Goal: Task Accomplishment & Management: Use online tool/utility

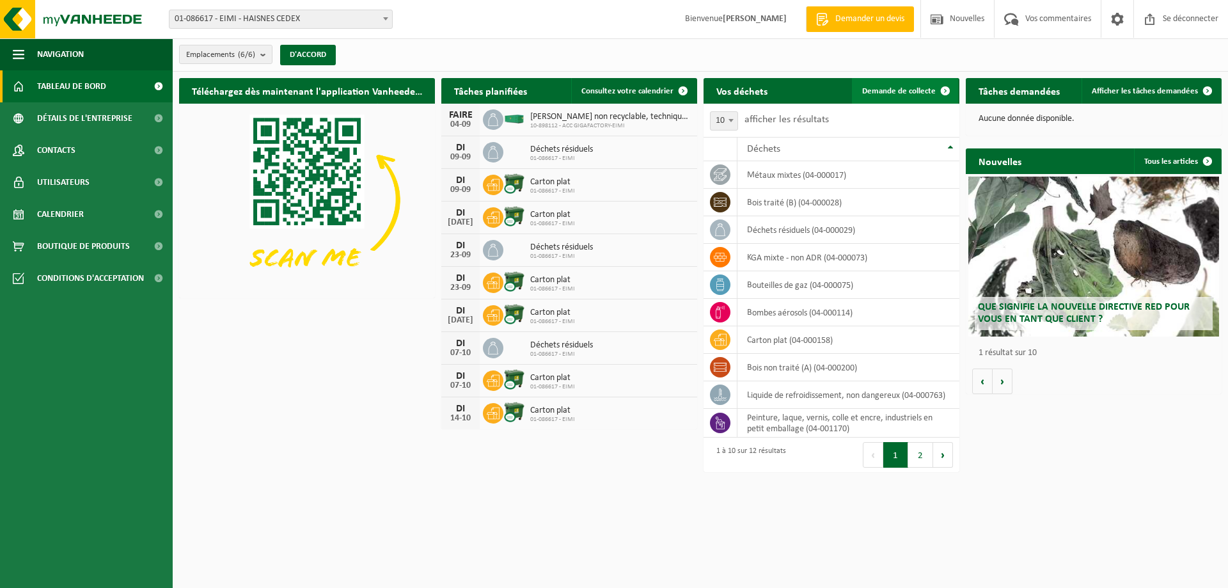
click at [899, 84] on link "Demande de collecte" at bounding box center [905, 91] width 106 height 26
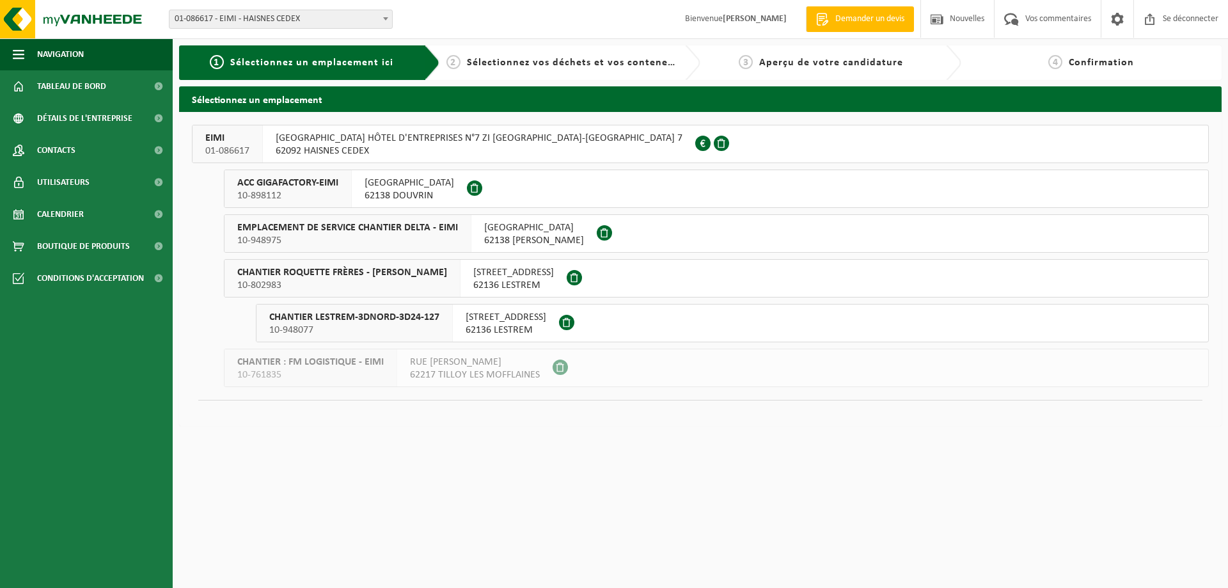
click at [338, 187] on font "ACC GIGAFACTORY-EIMI" at bounding box center [287, 183] width 101 height 10
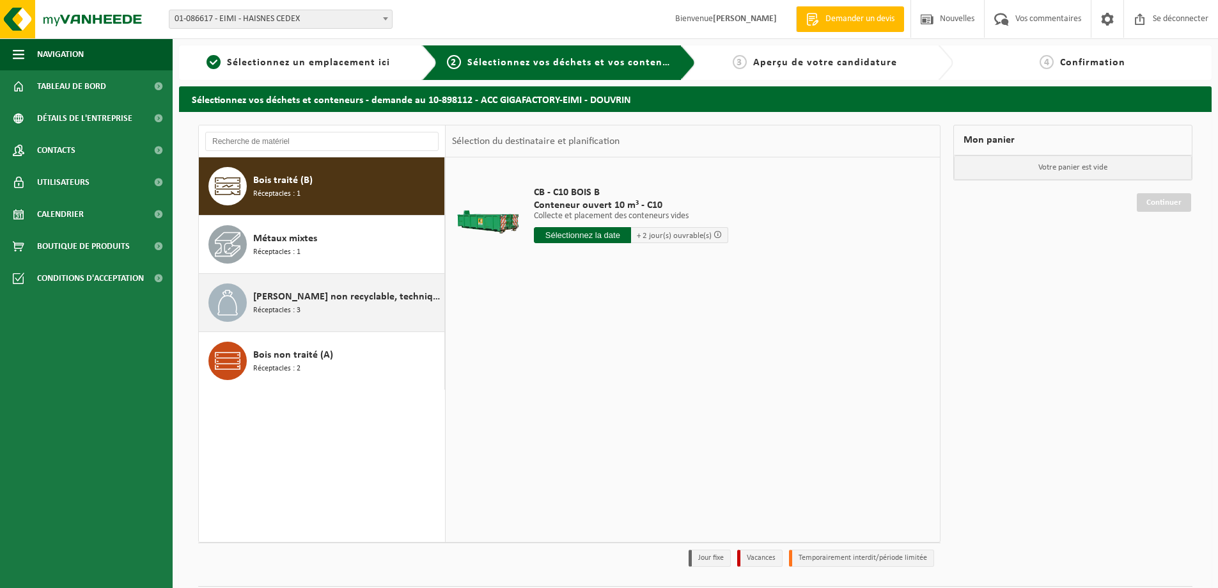
click at [339, 308] on div "Déchet non recyclable, techniquement incombustible (combustible) Réceptacles : 3" at bounding box center [347, 302] width 188 height 38
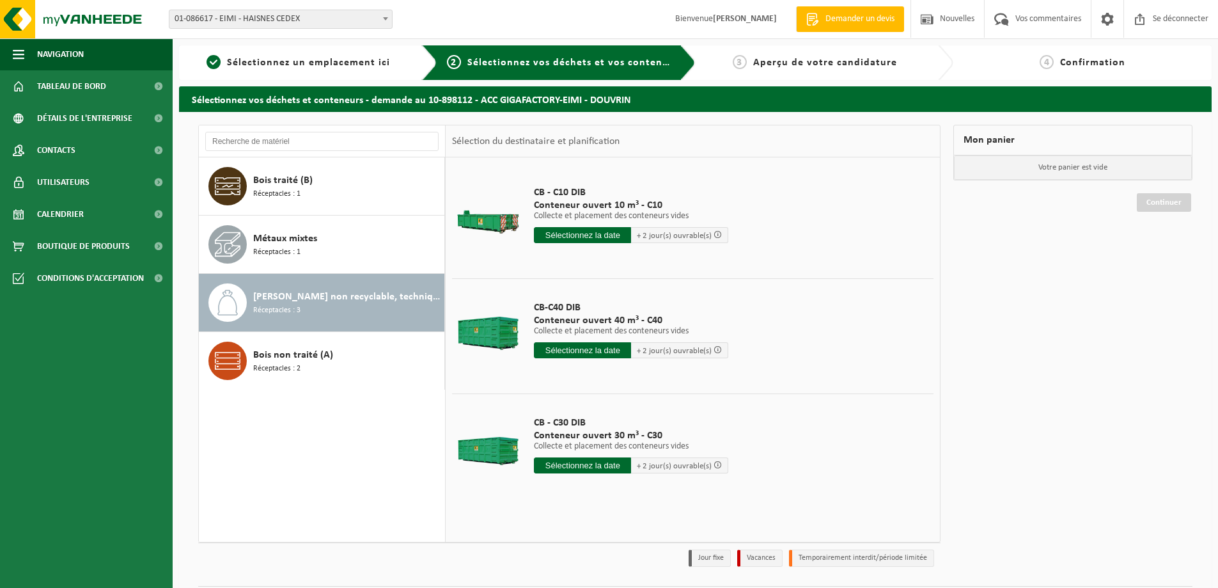
click at [582, 464] on input "text" at bounding box center [582, 465] width 97 height 16
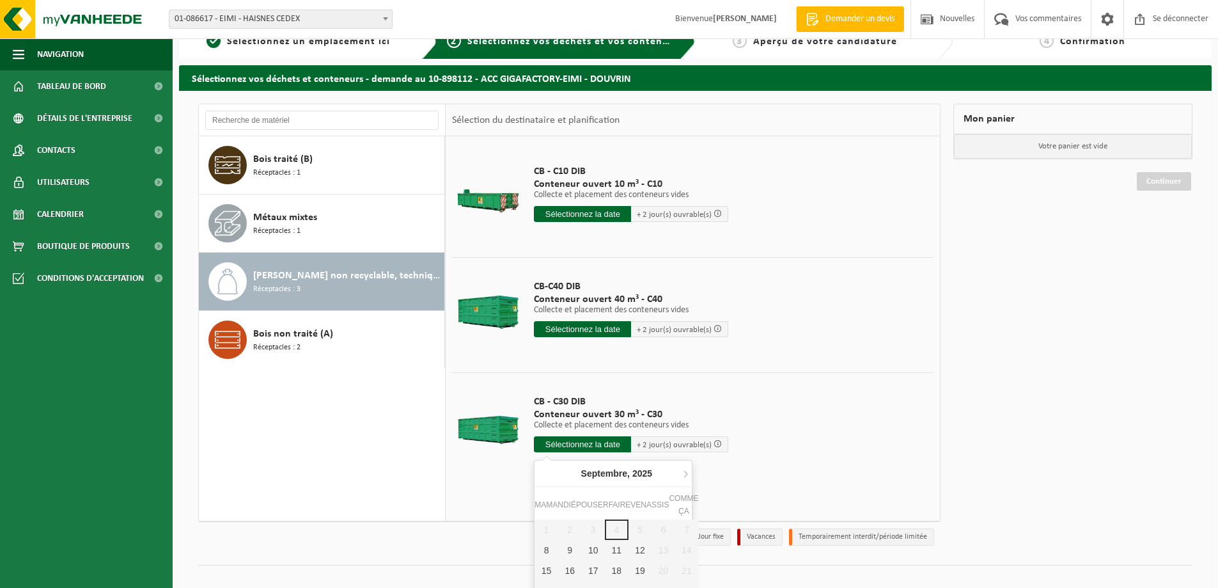
scroll to position [56, 0]
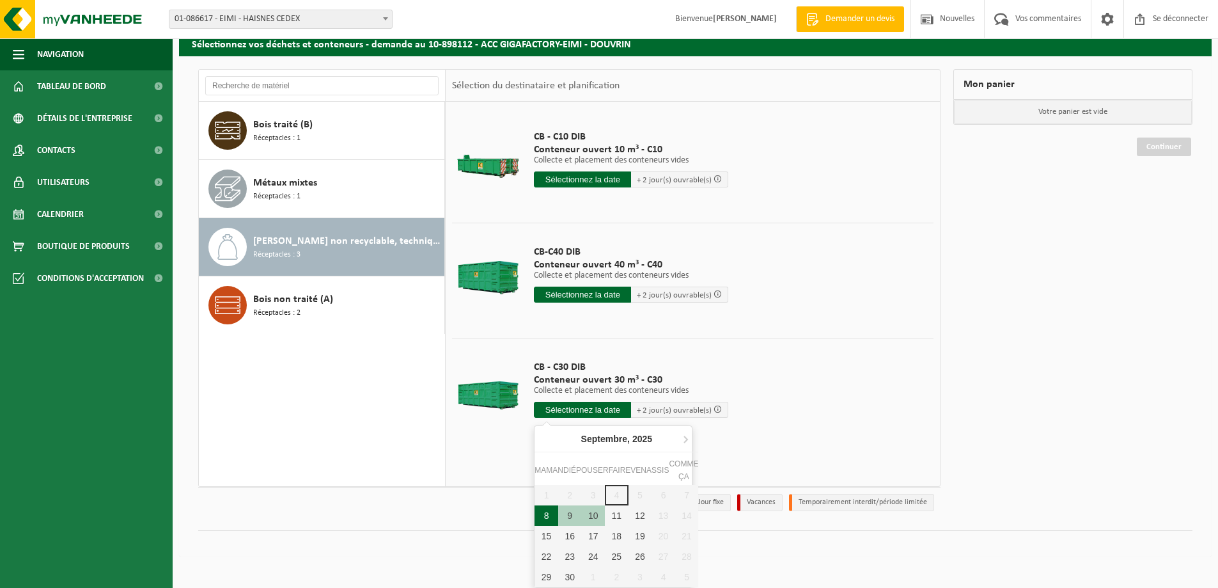
click at [543, 516] on div "8" at bounding box center [547, 515] width 24 height 20
type input "Van 2025-09-08"
type input "2025-09-08"
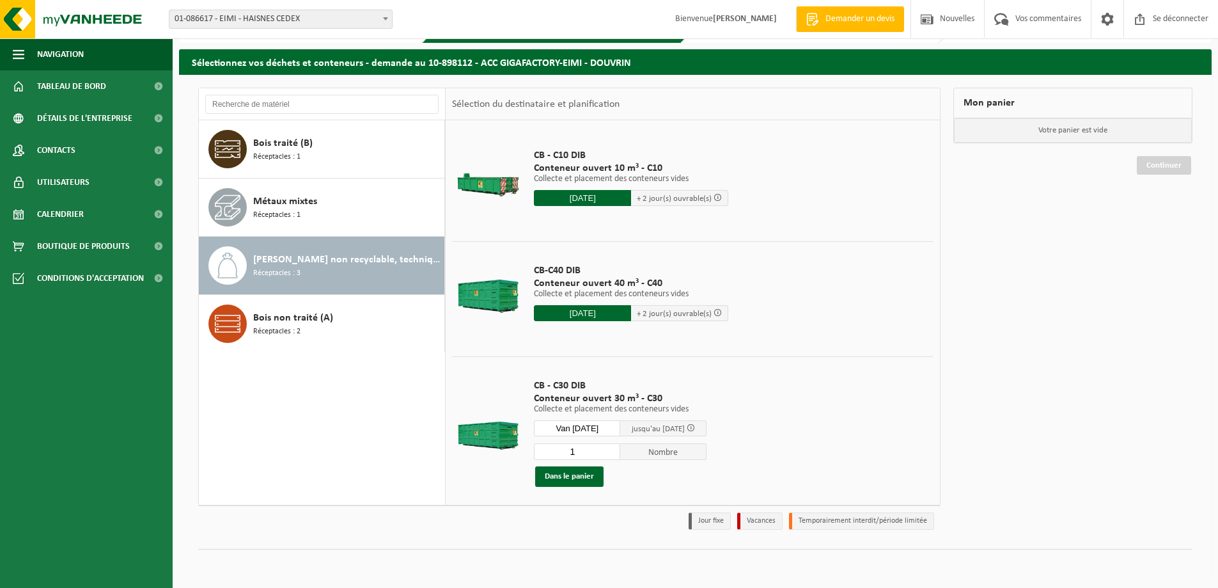
scroll to position [37, 0]
click at [567, 478] on font "Dans le panier" at bounding box center [569, 476] width 49 height 8
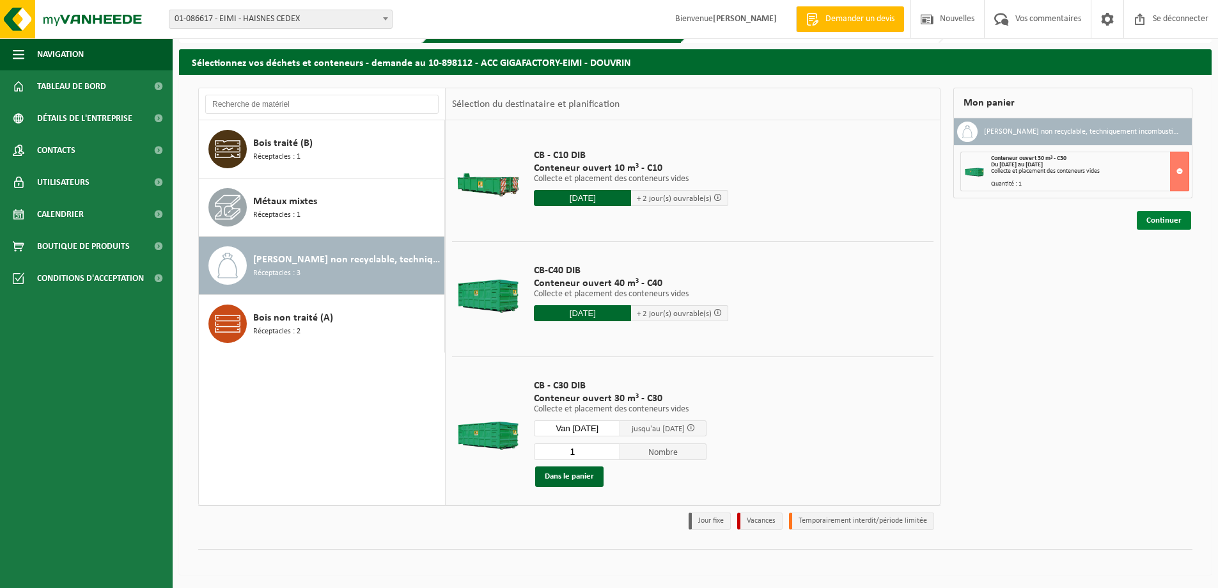
click at [1143, 214] on link "Continuer" at bounding box center [1164, 220] width 54 height 19
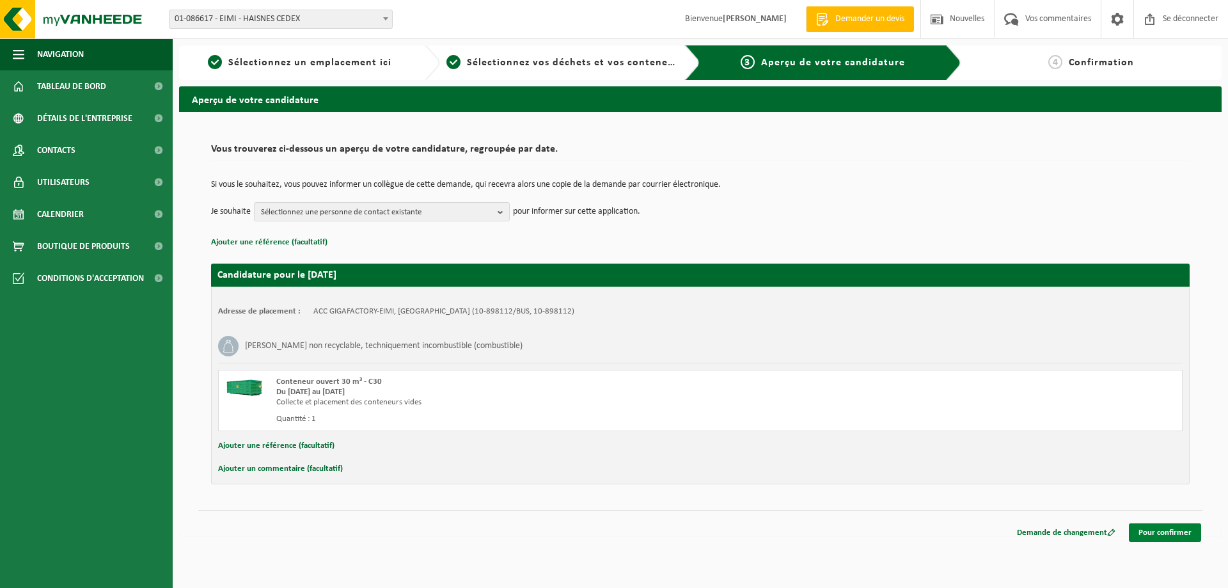
click at [1167, 532] on font "Pour confirmer" at bounding box center [1164, 532] width 53 height 8
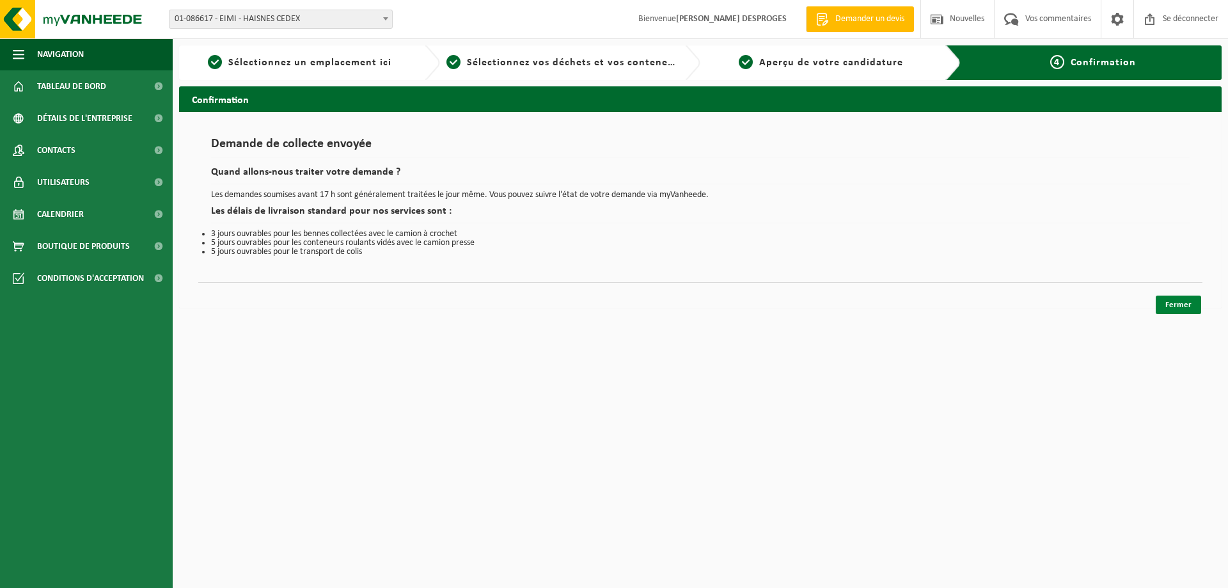
click at [1177, 299] on link "Fermer" at bounding box center [1177, 304] width 45 height 19
